Goal: Information Seeking & Learning: Compare options

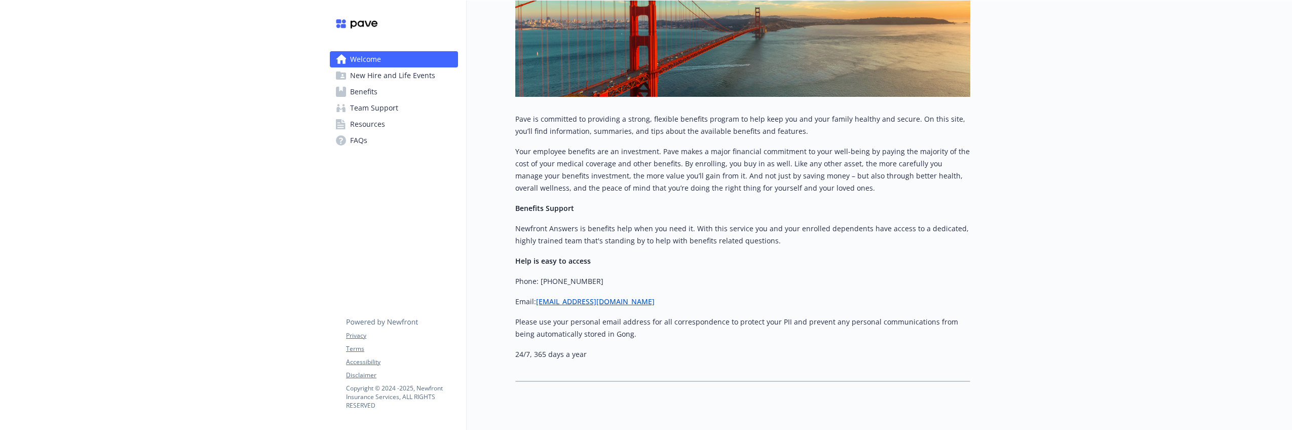
scroll to position [234, 0]
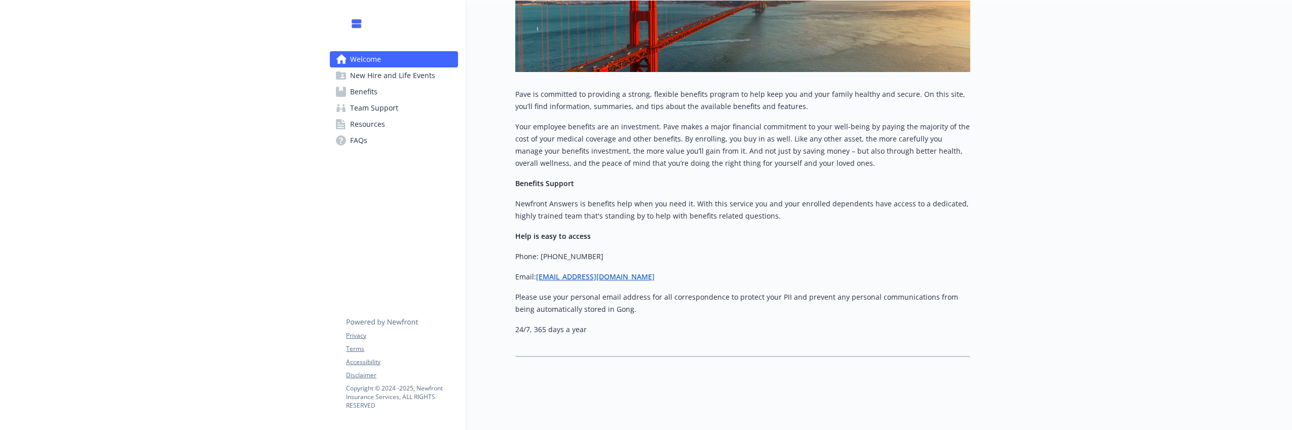
click at [410, 91] on link "Benefits" at bounding box center [394, 92] width 128 height 16
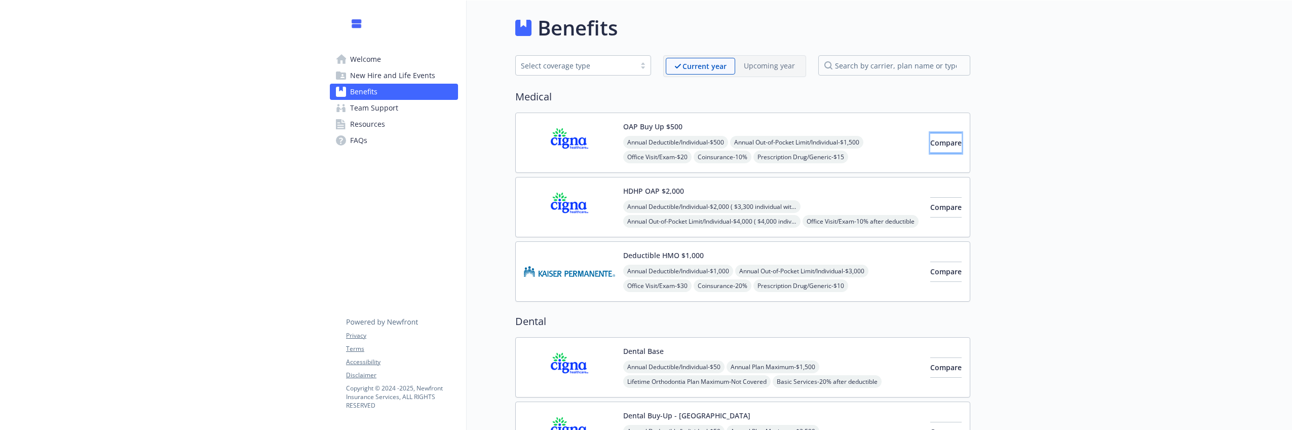
click at [930, 144] on span "Compare" at bounding box center [945, 143] width 31 height 10
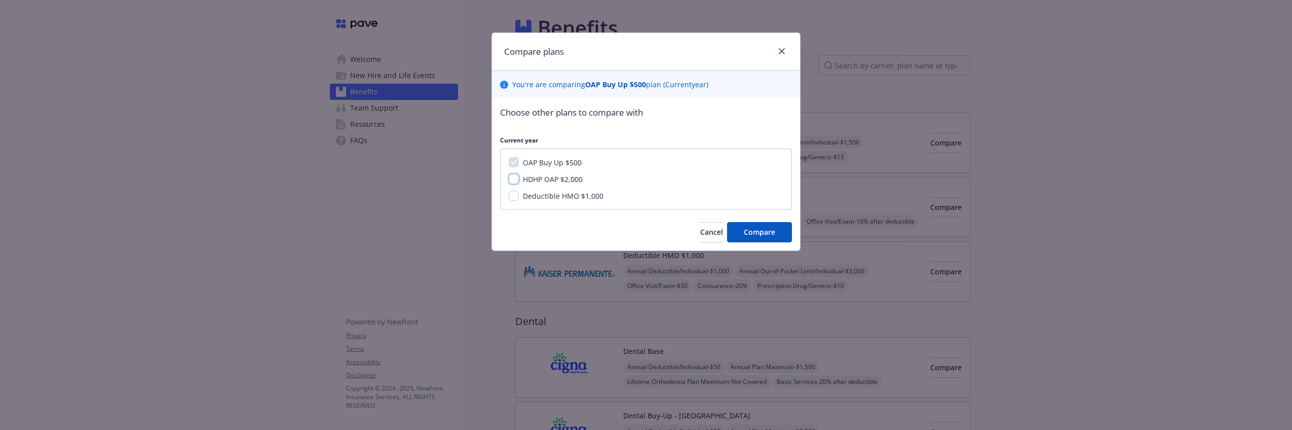
click at [518, 179] on input "HDHP OAP $2,000" at bounding box center [514, 179] width 10 height 10
checkbox input "true"
click at [757, 230] on span "Compare" at bounding box center [759, 232] width 31 height 10
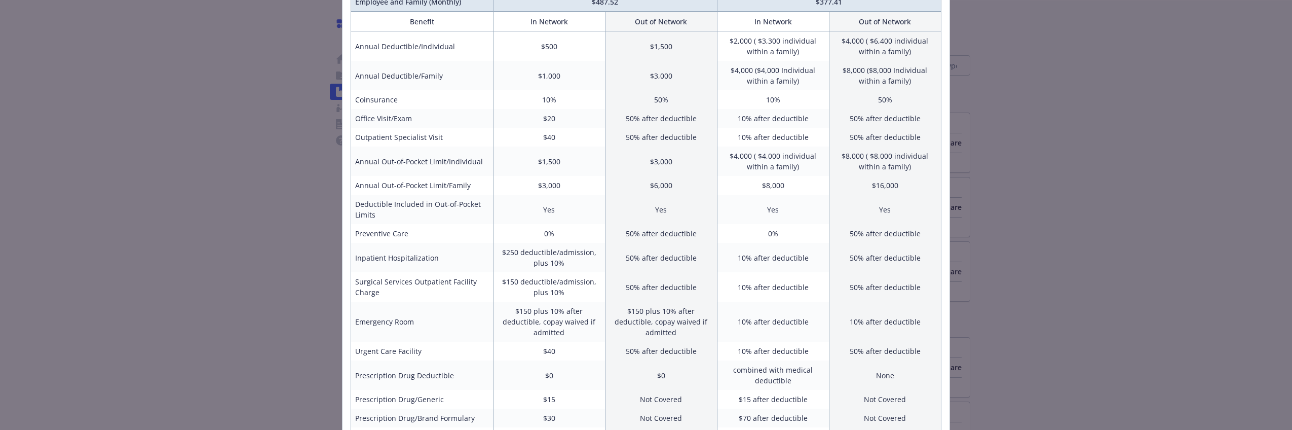
scroll to position [175, 0]
